Goal: Find specific page/section: Find specific page/section

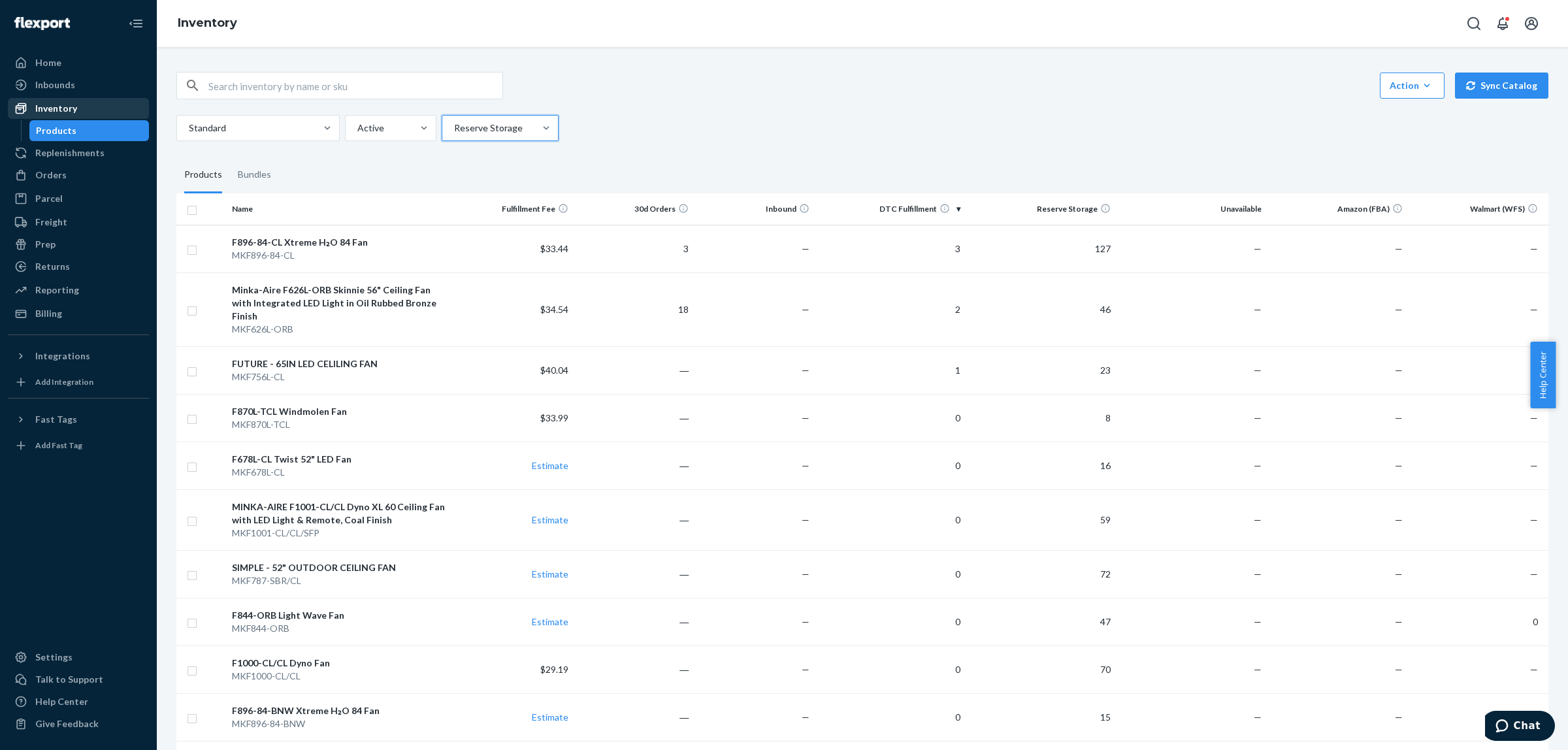
click at [61, 107] on div "Inventory" at bounding box center [56, 109] width 42 height 13
click at [512, 132] on div at bounding box center [499, 128] width 92 height 15
click at [454, 132] on input "Reserve Storage" at bounding box center [453, 128] width 1 height 13
click at [496, 185] on div "Ecom Fulfillment" at bounding box center [500, 185] width 112 height 26
click at [454, 135] on input "option Reserve Storage, selected. option Ecom Fulfillment focused, 2 of 5. 5 re…" at bounding box center [453, 128] width 1 height 13
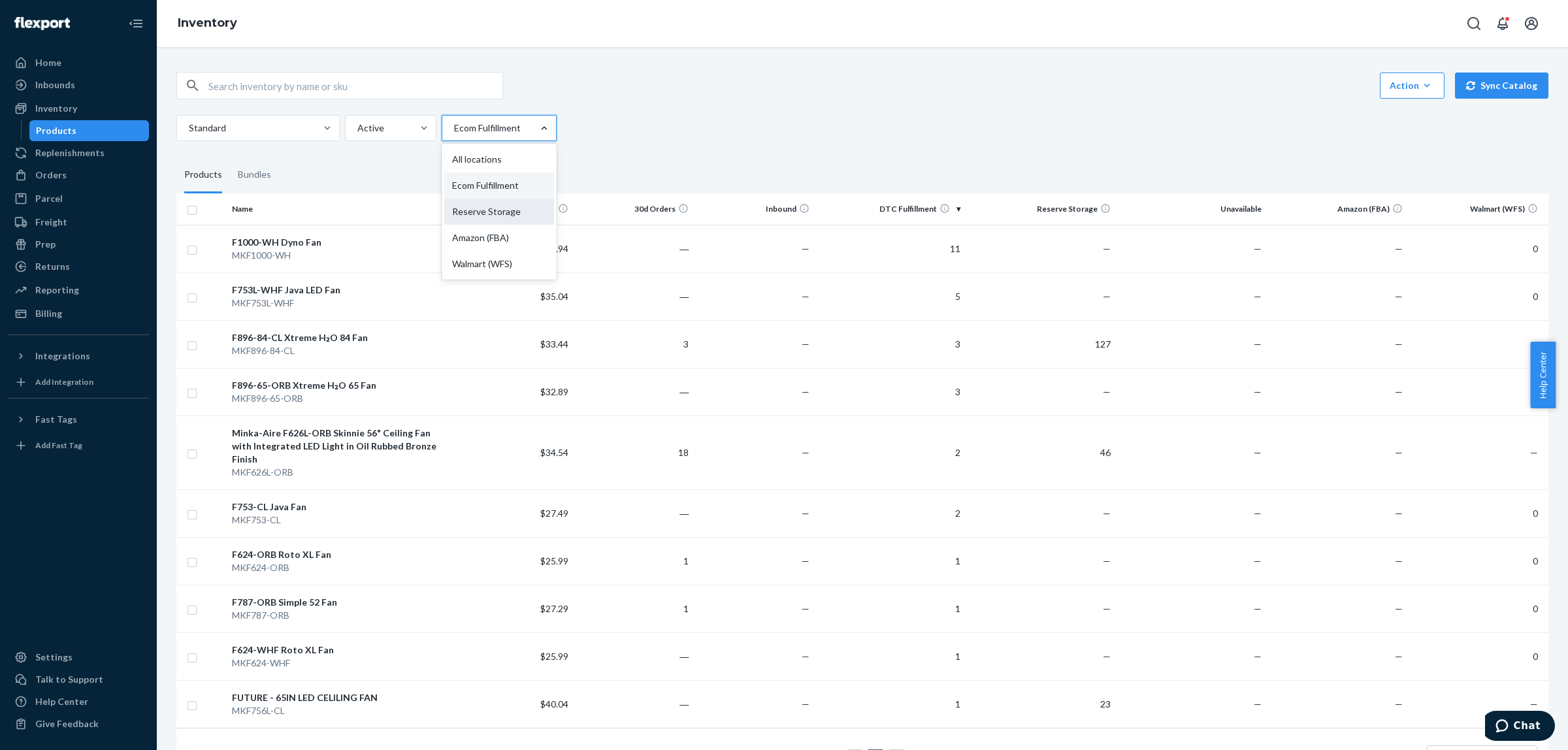
click at [533, 208] on div "Reserve Storage" at bounding box center [498, 212] width 109 height 26
click at [454, 135] on input "option Ecom Fulfillment, selected. option Reserve Storage focused, 3 of 5. 5 re…" at bounding box center [453, 128] width 1 height 13
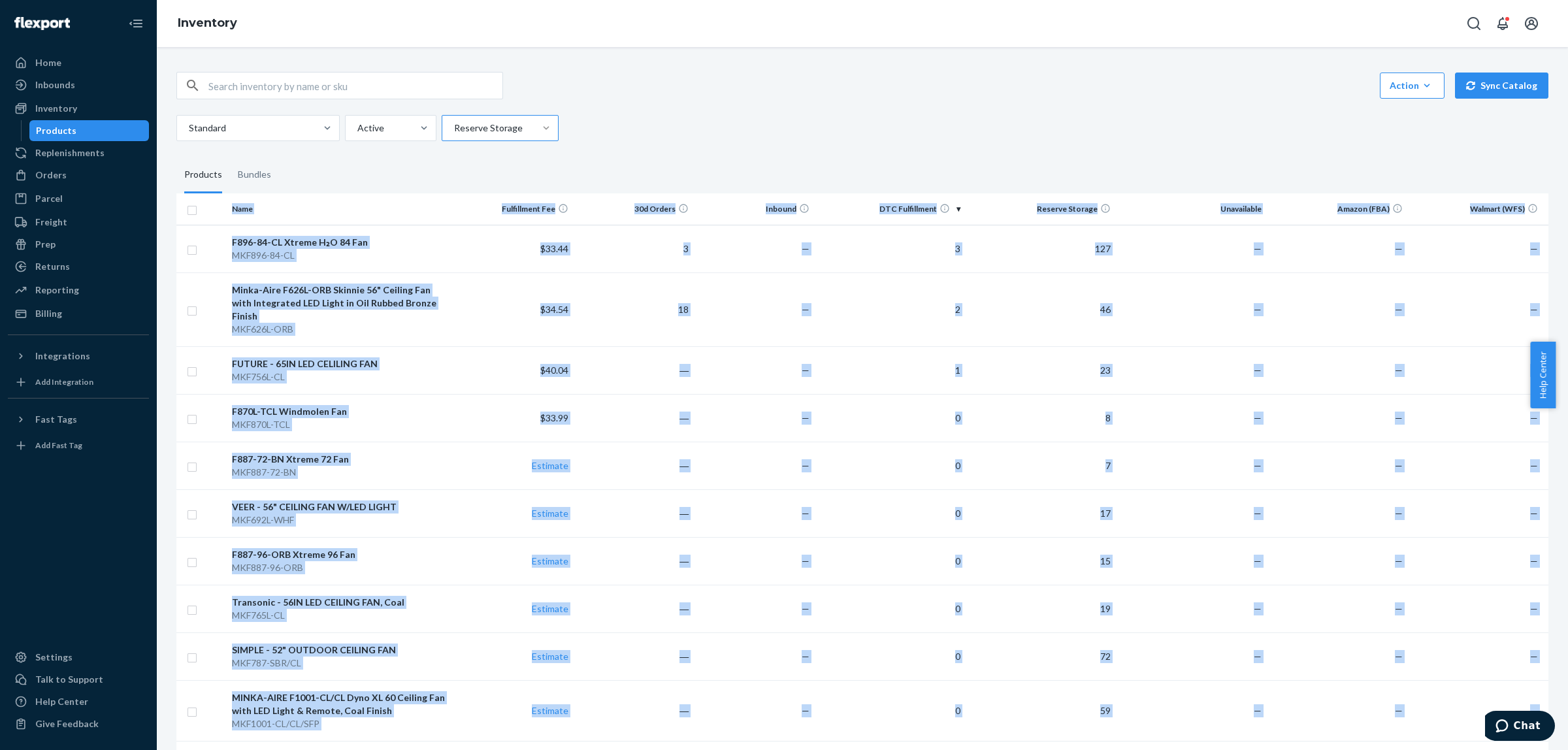
drag, startPoint x: 1520, startPoint y: 649, endPoint x: 214, endPoint y: 214, distance: 1376.5
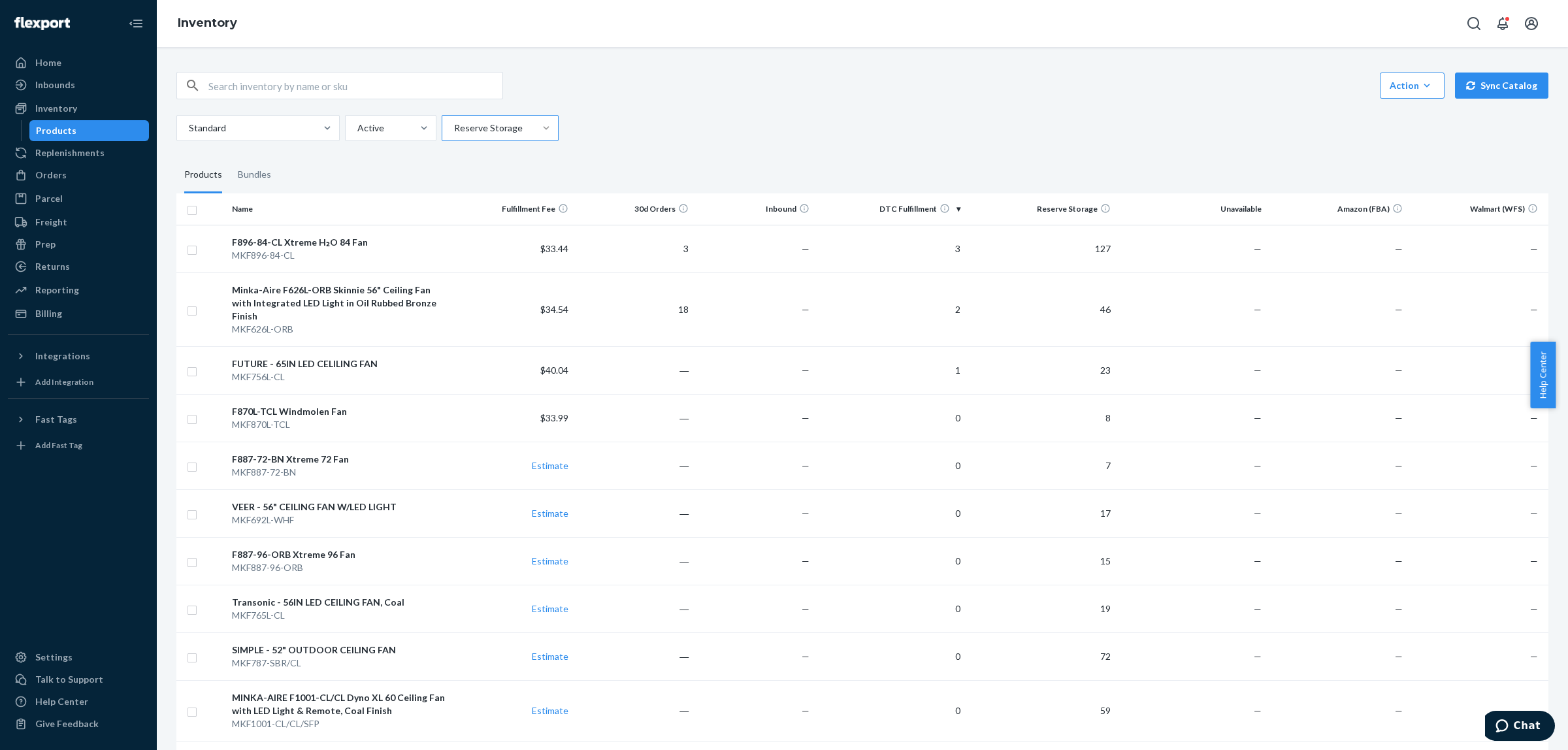
drag, startPoint x: 665, startPoint y: 101, endPoint x: 665, endPoint y: 95, distance: 6.0
click at [665, 100] on div "Action Create product Create bundle Bulk create products Bulk update products B…" at bounding box center [862, 106] width 1372 height 70
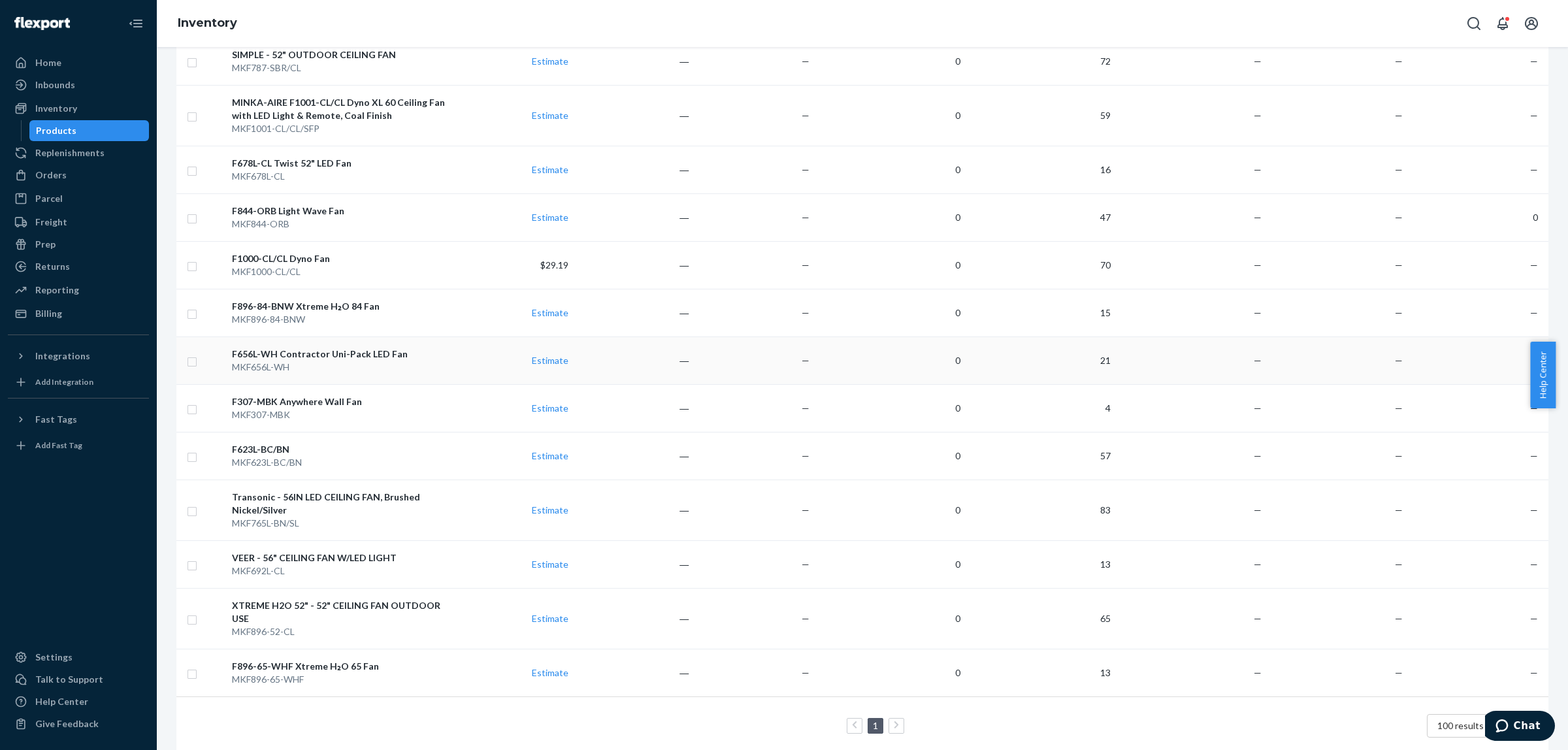
scroll to position [615, 0]
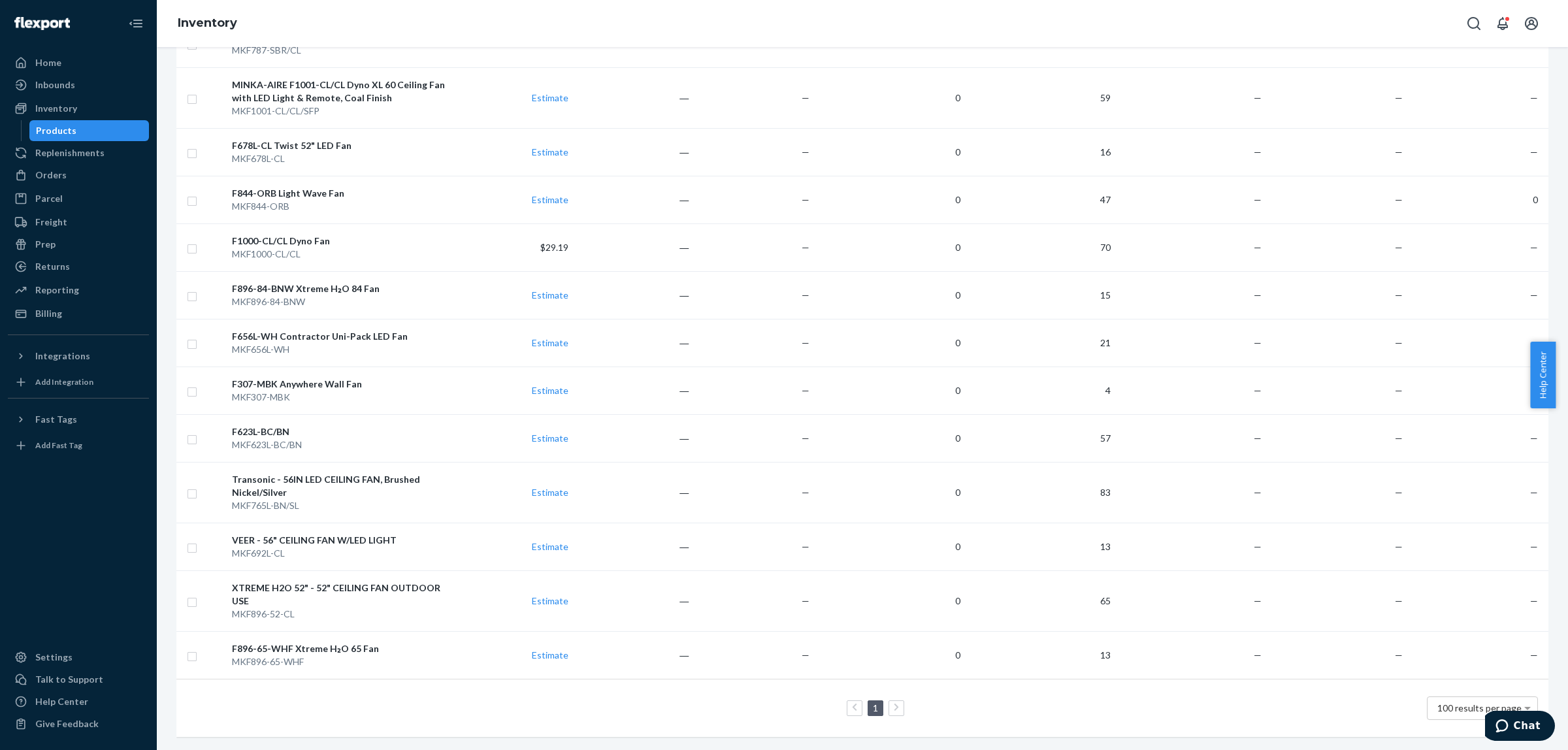
click at [670, 24] on div "Inventory" at bounding box center [862, 24] width 1412 height 47
